Goal: Task Accomplishment & Management: Complete application form

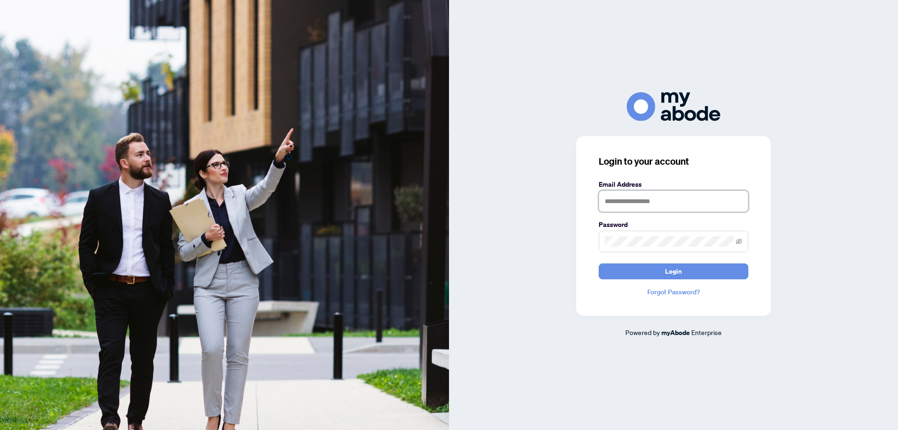
type input "**********"
click at [646, 264] on button "Login" at bounding box center [673, 271] width 150 height 16
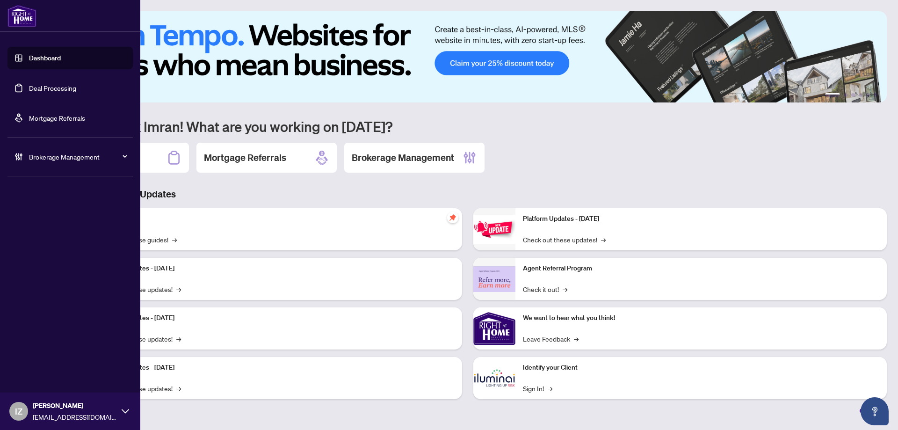
click at [37, 88] on link "Deal Processing" at bounding box center [52, 88] width 47 height 8
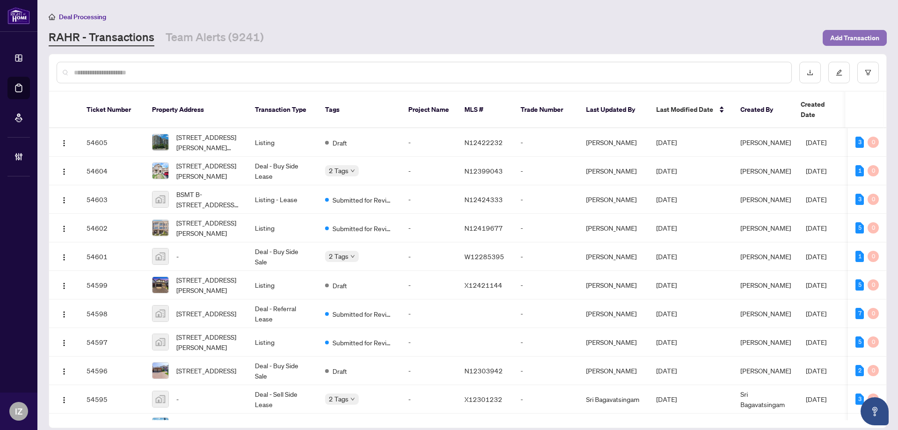
click at [836, 39] on span "Add Transaction" at bounding box center [854, 37] width 49 height 15
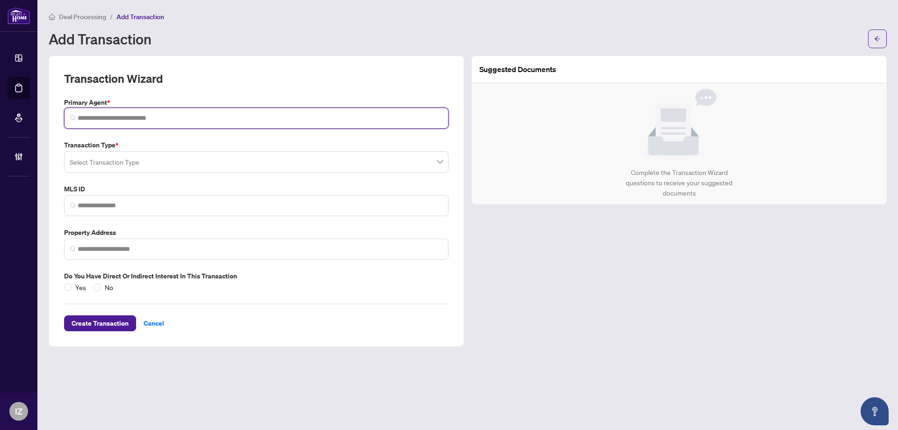
click at [242, 117] on input "search" at bounding box center [260, 118] width 365 height 10
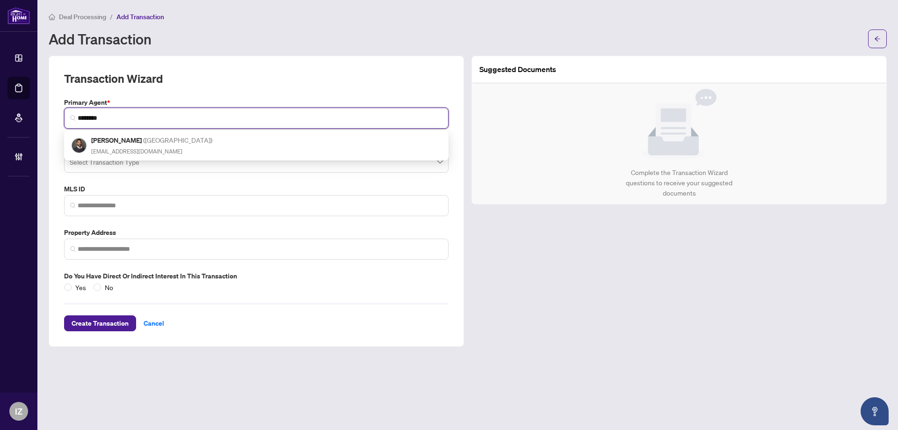
click at [150, 143] on span "( [GEOGRAPHIC_DATA] )" at bounding box center [177, 140] width 69 height 8
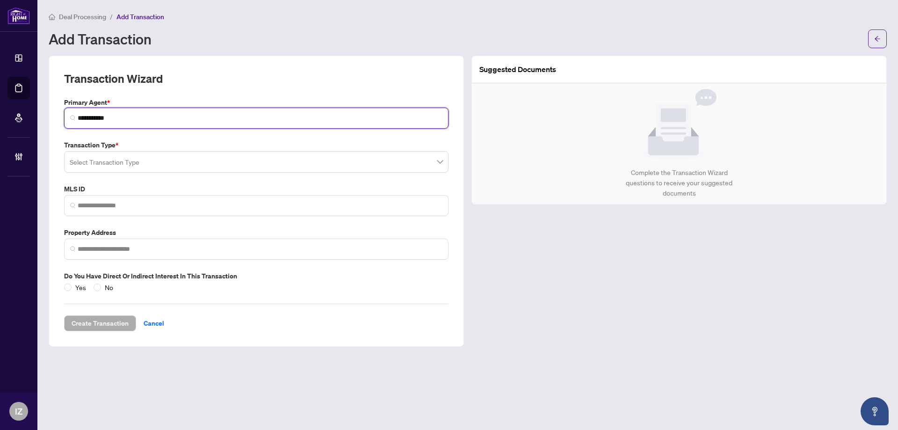
type input "**********"
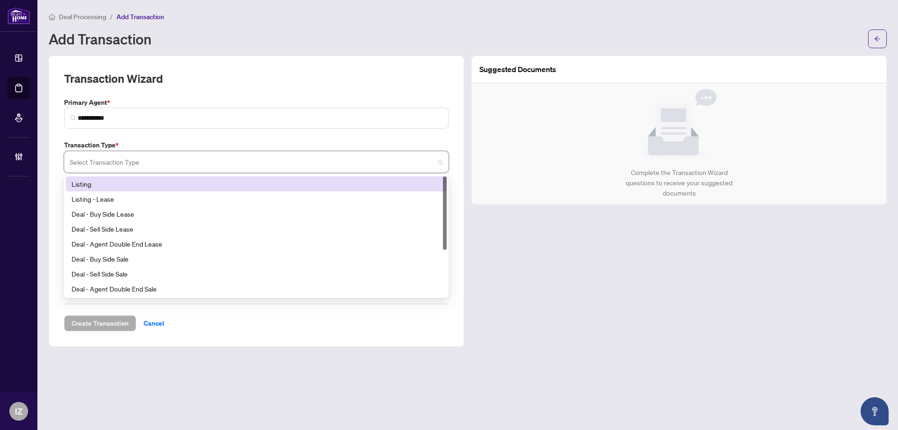
click at [122, 165] on input "search" at bounding box center [252, 163] width 365 height 21
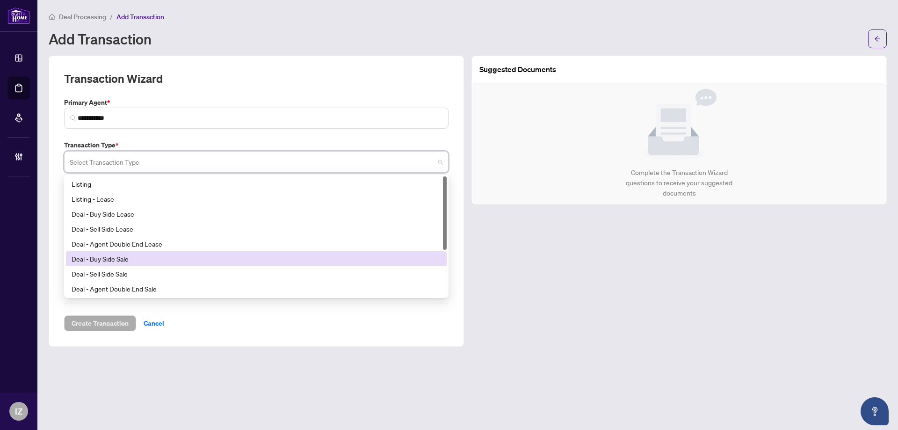
click at [127, 263] on div "Deal - Buy Side Sale" at bounding box center [256, 258] width 369 height 10
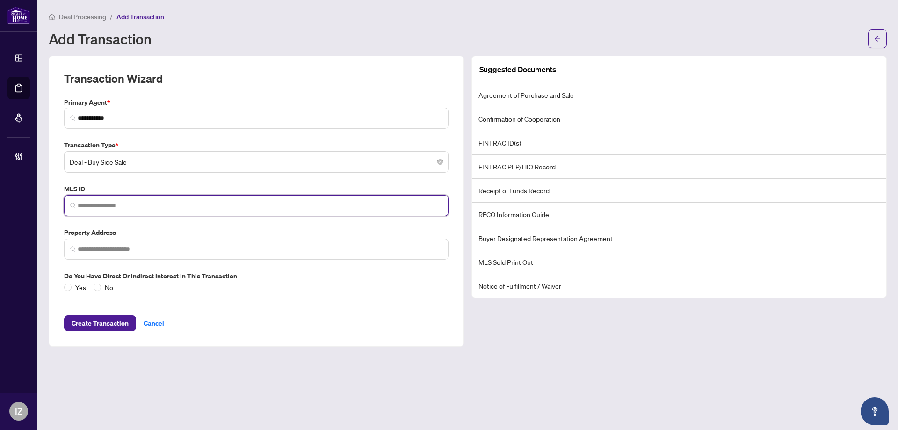
click at [116, 205] on input "search" at bounding box center [260, 206] width 365 height 10
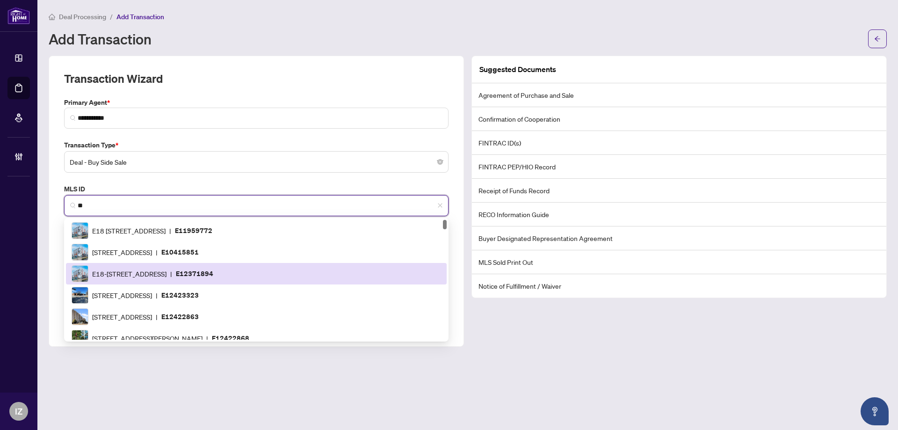
scroll to position [47, 0]
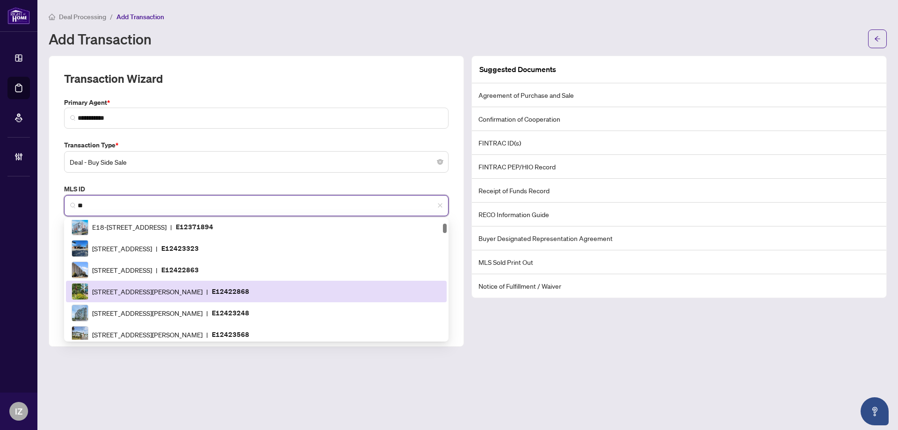
click at [251, 280] on div "[STREET_ADDRESS][PERSON_NAME] | E12422868" at bounding box center [256, 291] width 381 height 22
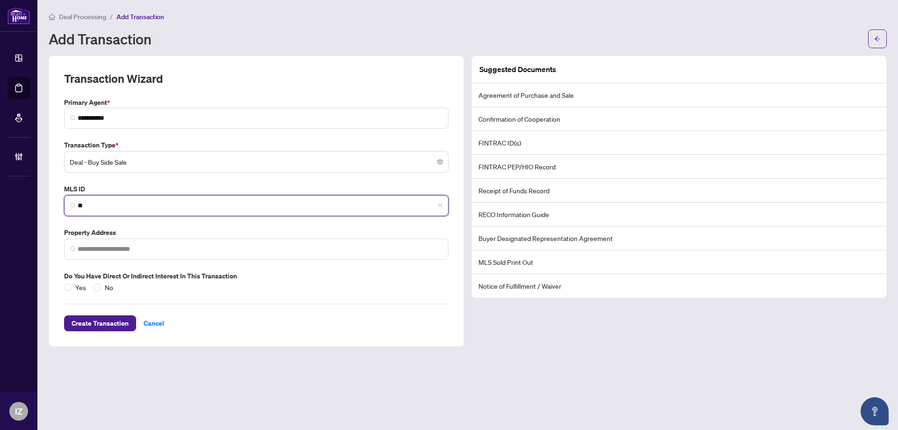
click at [202, 198] on span "**" at bounding box center [256, 205] width 384 height 21
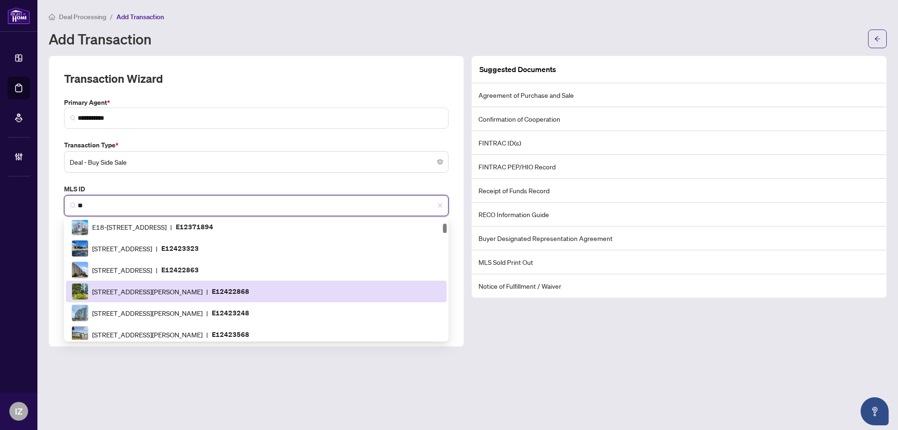
click at [188, 286] on span "[STREET_ADDRESS][PERSON_NAME]" at bounding box center [147, 291] width 110 height 10
type input "*********"
type input "**********"
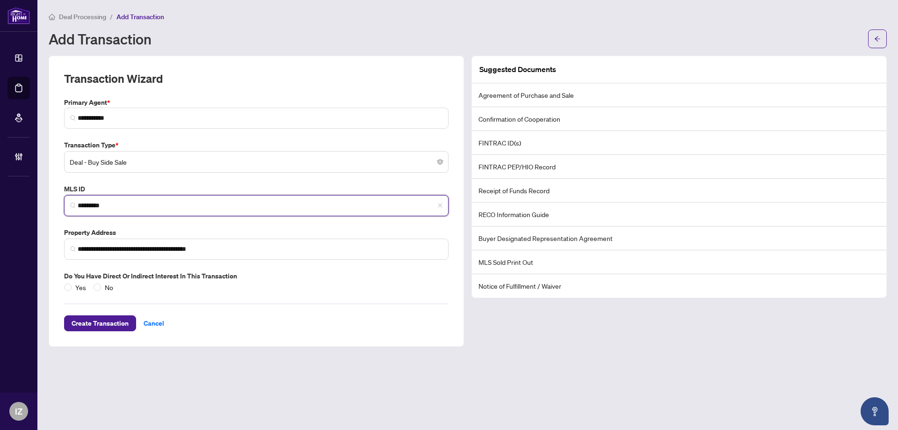
type input "*********"
click at [892, 42] on main "**********" at bounding box center [467, 215] width 860 height 430
click at [875, 39] on icon "arrow-left" at bounding box center [877, 38] width 6 height 5
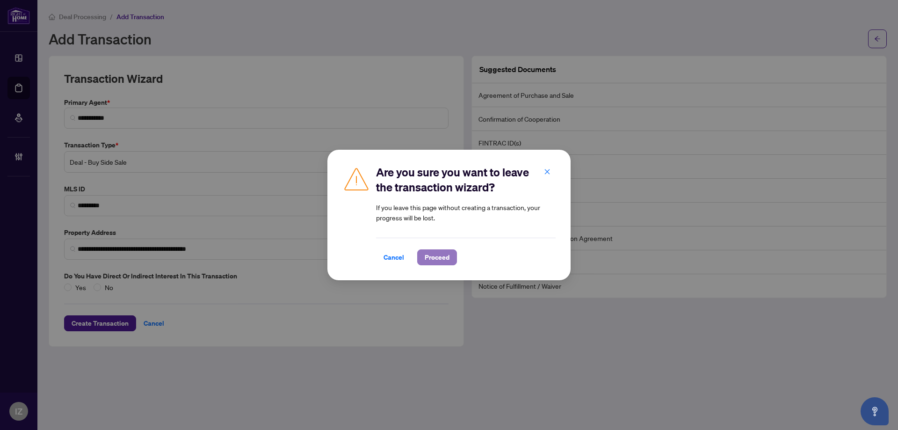
click at [445, 256] on span "Proceed" at bounding box center [436, 257] width 25 height 15
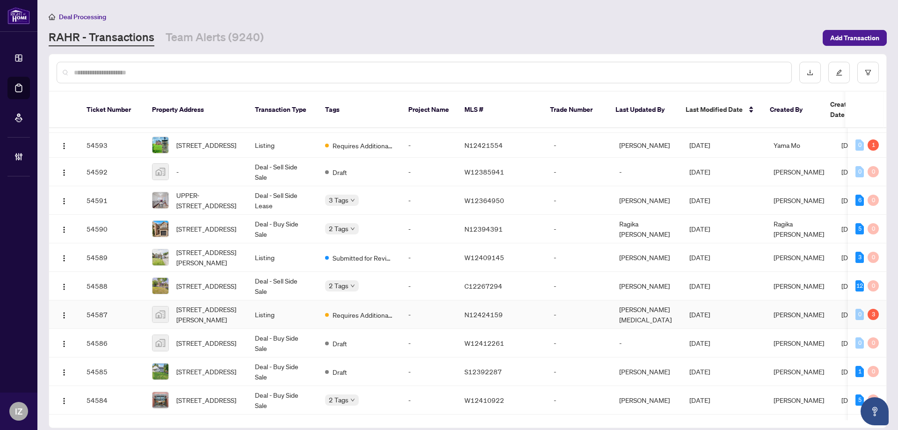
scroll to position [234, 0]
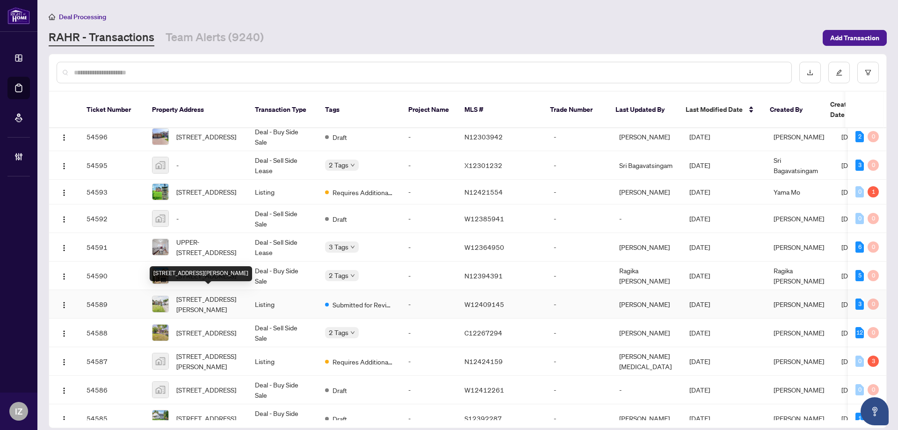
click at [218, 305] on span "[STREET_ADDRESS][PERSON_NAME]" at bounding box center [208, 304] width 64 height 21
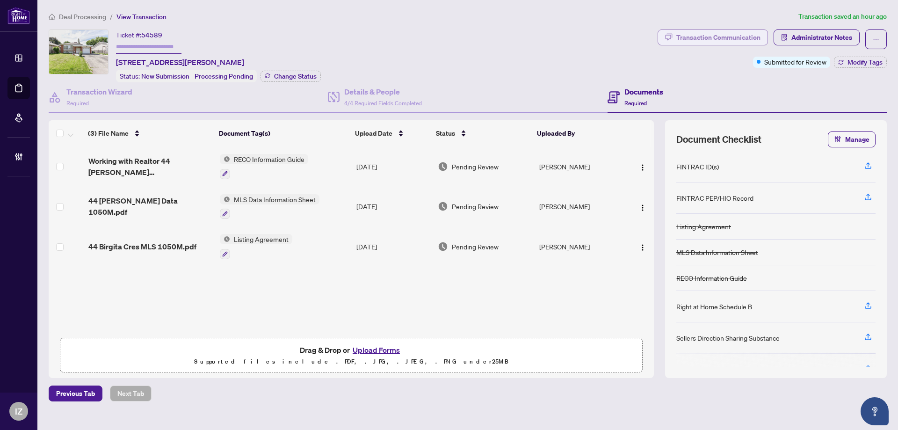
click at [695, 36] on div "Transaction Communication" at bounding box center [718, 37] width 84 height 15
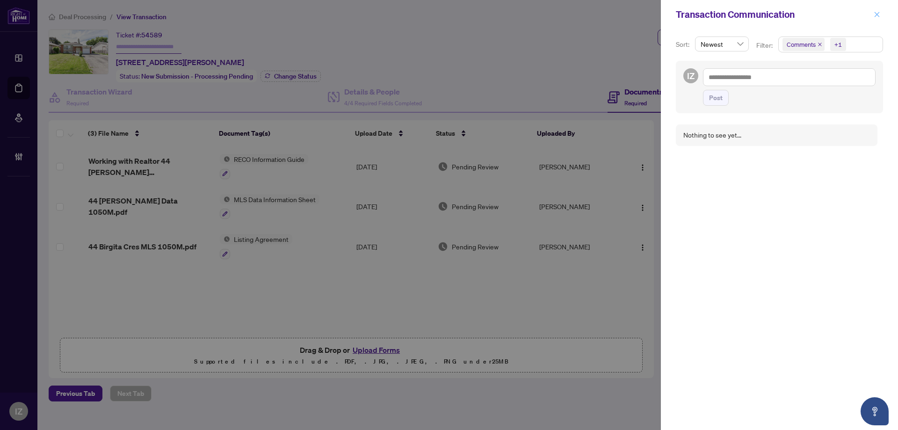
click at [875, 20] on span "button" at bounding box center [876, 14] width 7 height 15
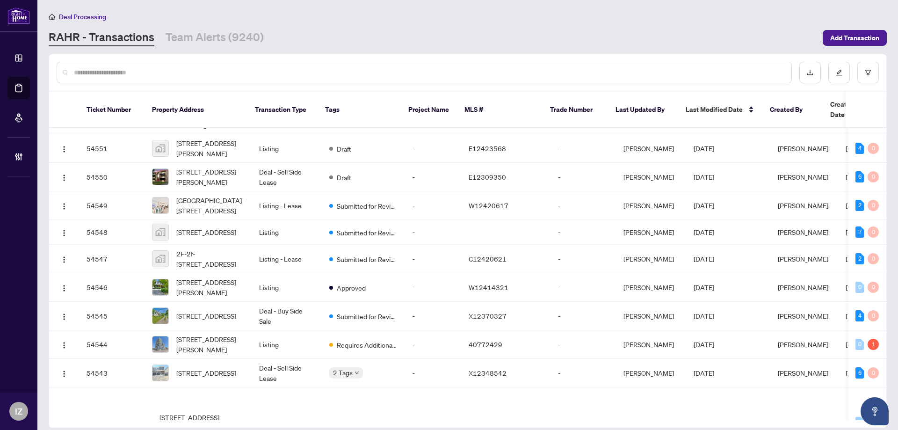
scroll to position [1479, 0]
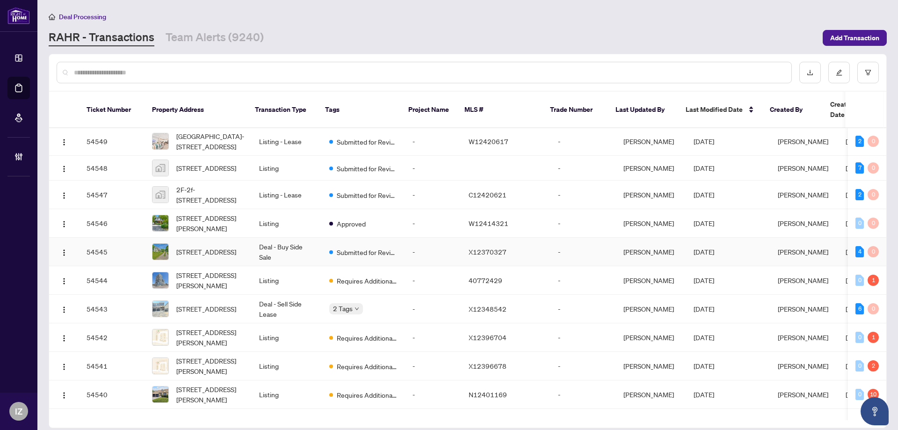
click at [280, 266] on td "Deal - Buy Side Sale" at bounding box center [286, 251] width 70 height 29
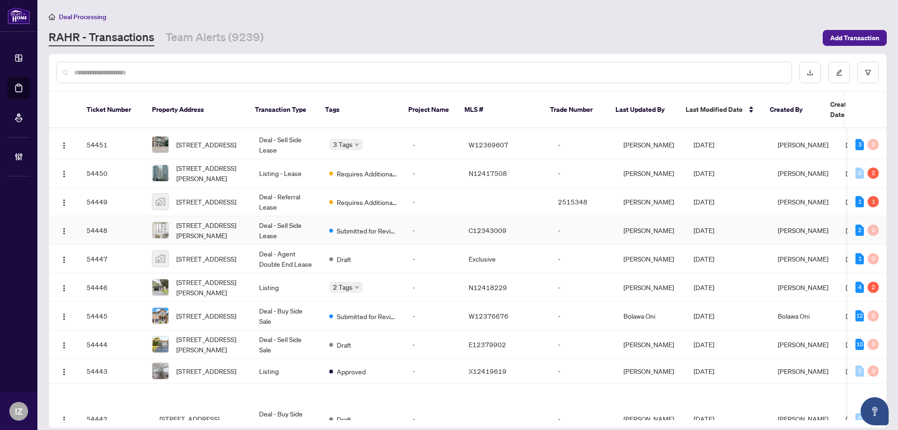
scroll to position [4112, 0]
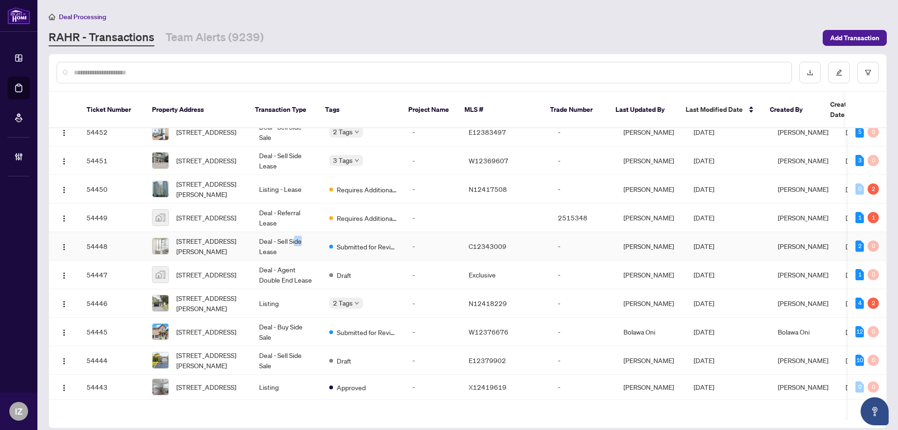
drag, startPoint x: 304, startPoint y: 314, endPoint x: 290, endPoint y: 316, distance: 14.1
click at [290, 260] on td "Deal - Sell Side Lease" at bounding box center [286, 246] width 70 height 29
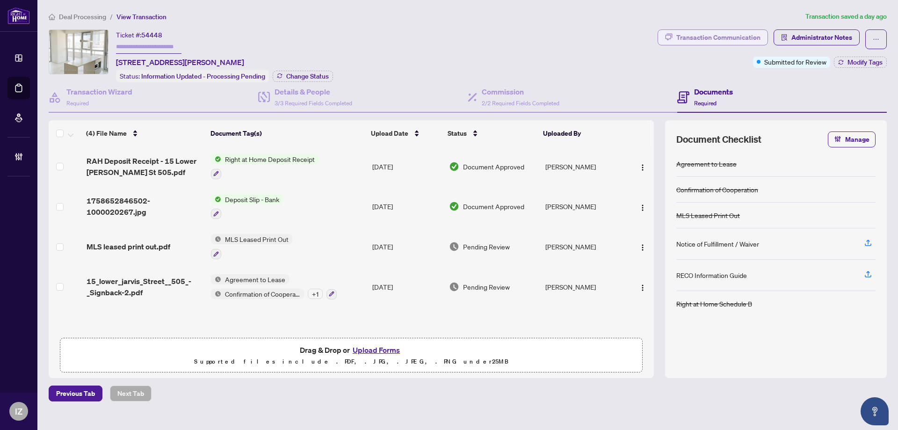
drag, startPoint x: 676, startPoint y: 45, endPoint x: 678, endPoint y: 36, distance: 9.5
click at [678, 38] on span "Transaction Communication" at bounding box center [712, 39] width 110 height 20
click at [678, 36] on div "Transaction Communication" at bounding box center [718, 37] width 84 height 15
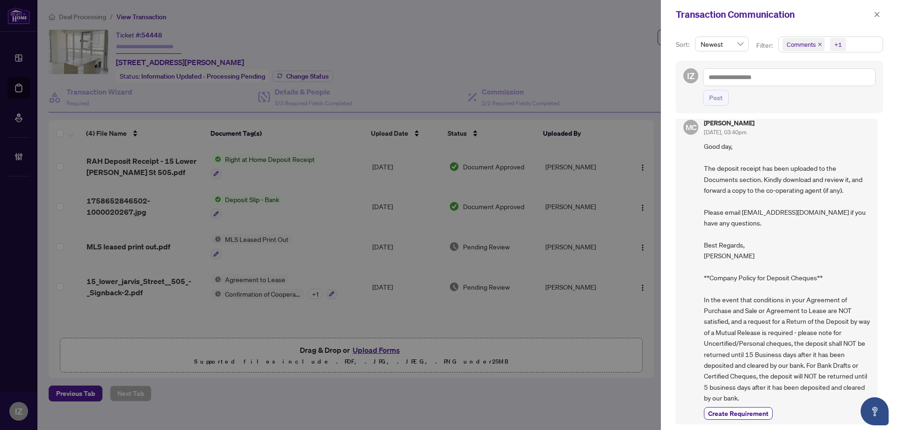
scroll to position [15, 0]
click at [880, 16] on button "button" at bounding box center [876, 14] width 12 height 11
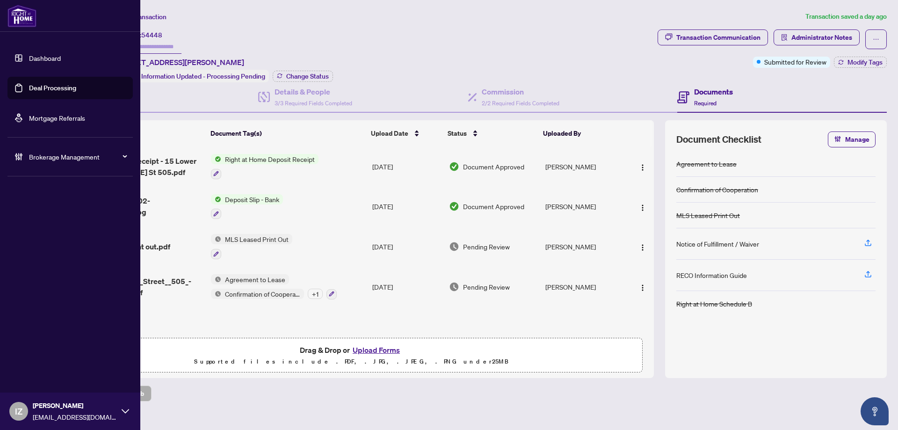
click at [49, 122] on link "Mortgage Referrals" at bounding box center [57, 118] width 56 height 8
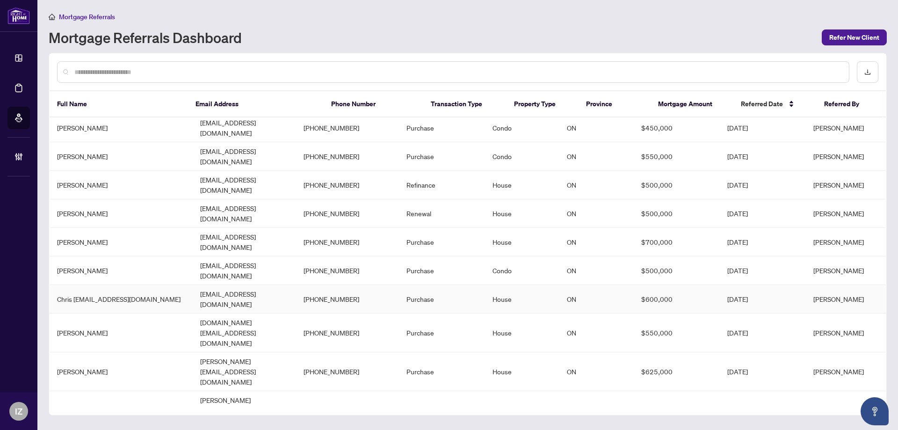
scroll to position [502, 0]
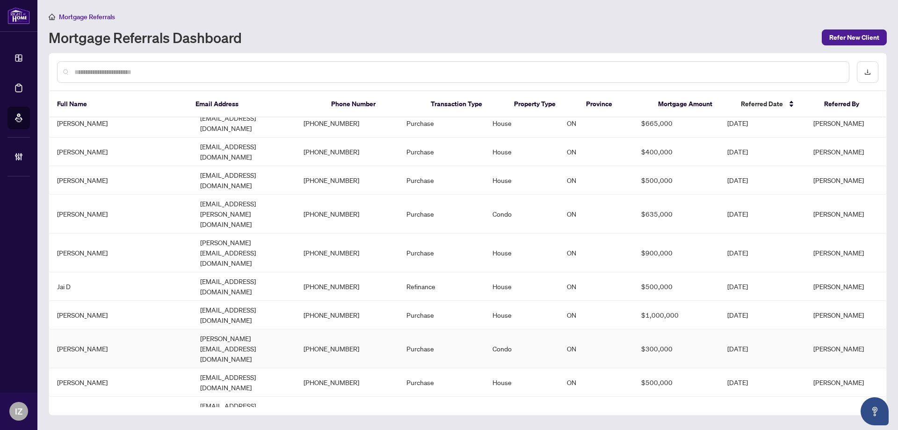
scroll to position [0, 0]
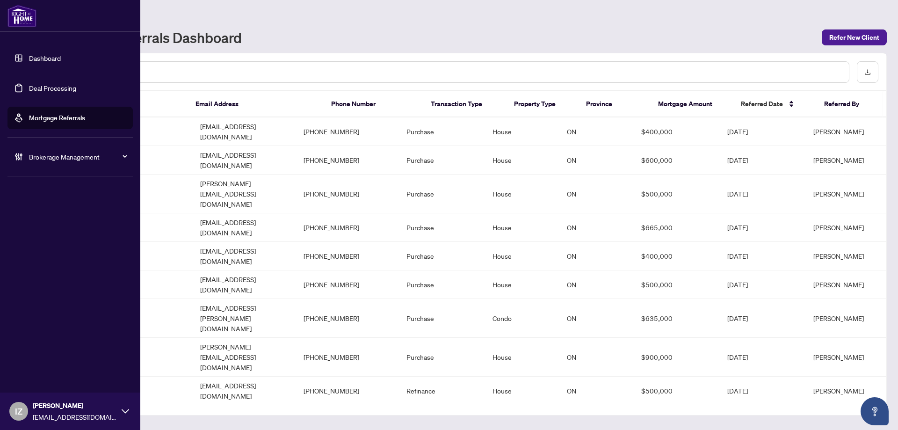
click at [29, 54] on link "Dashboard" at bounding box center [45, 58] width 32 height 8
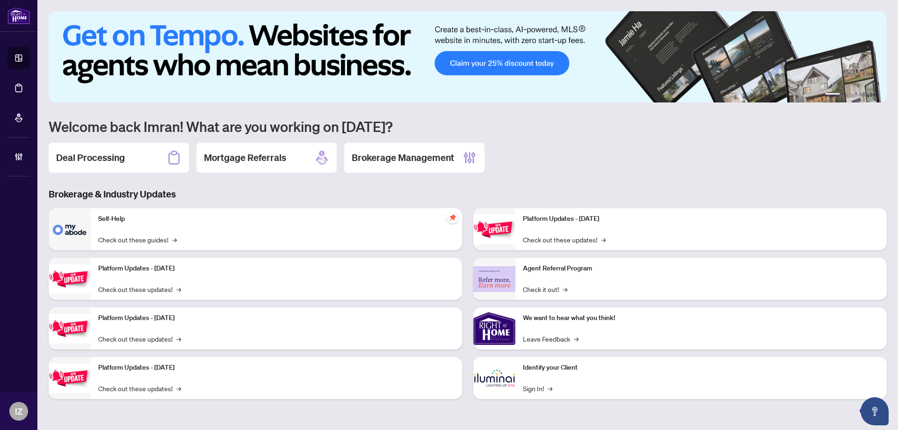
click at [847, 91] on img at bounding box center [468, 56] width 838 height 91
click at [845, 94] on button "2" at bounding box center [845, 95] width 4 height 4
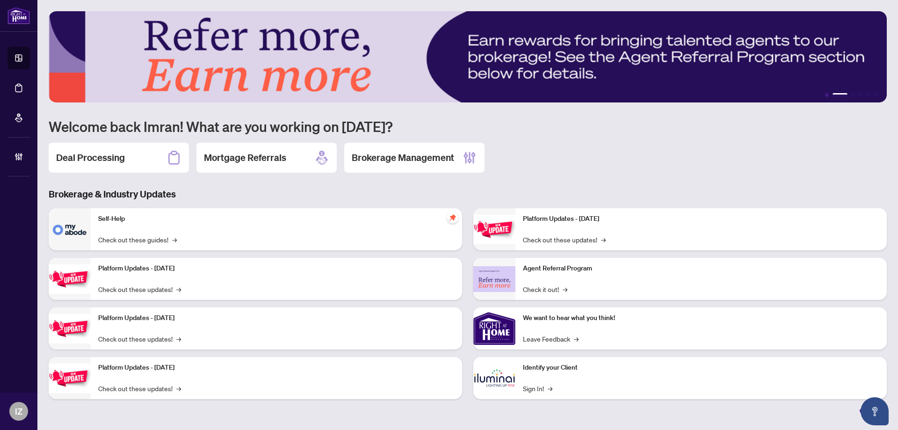
click at [828, 93] on button "1" at bounding box center [827, 95] width 4 height 4
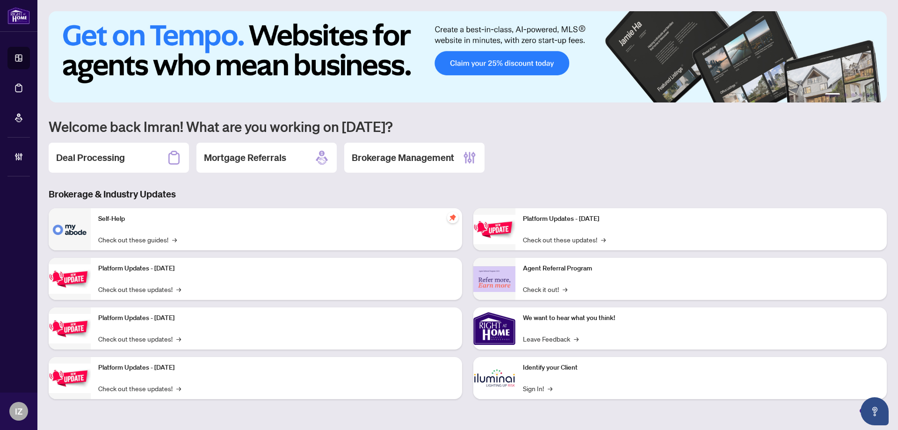
click at [680, 55] on img at bounding box center [468, 56] width 838 height 91
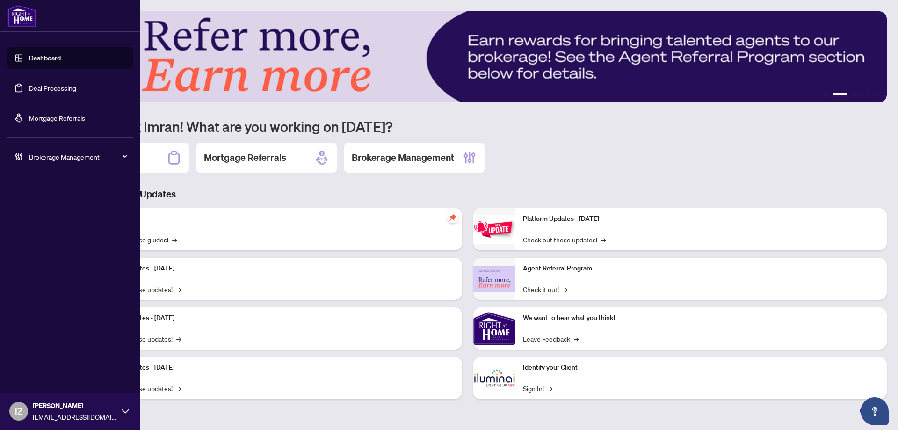
click at [17, 409] on span "IZ" at bounding box center [18, 410] width 7 height 13
click at [43, 378] on span "Logout" at bounding box center [37, 374] width 21 height 15
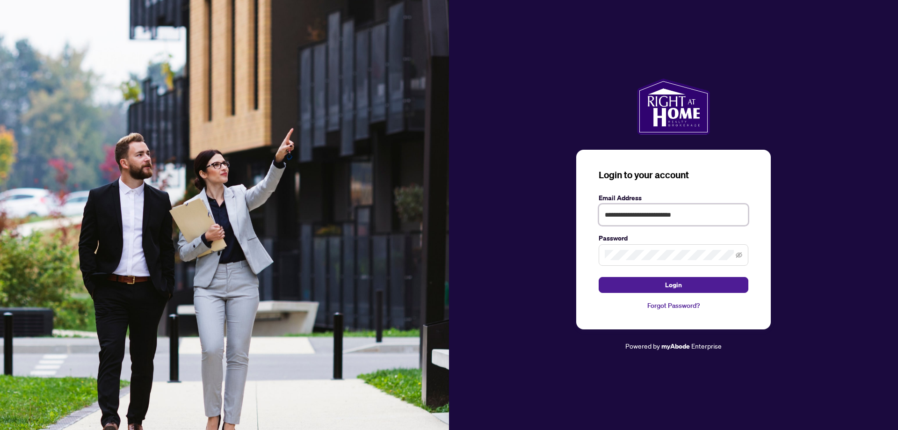
click at [621, 213] on input "**********" at bounding box center [673, 215] width 150 height 22
type input "**********"
click at [646, 278] on button "Login" at bounding box center [673, 285] width 150 height 16
